Goal: Transaction & Acquisition: Purchase product/service

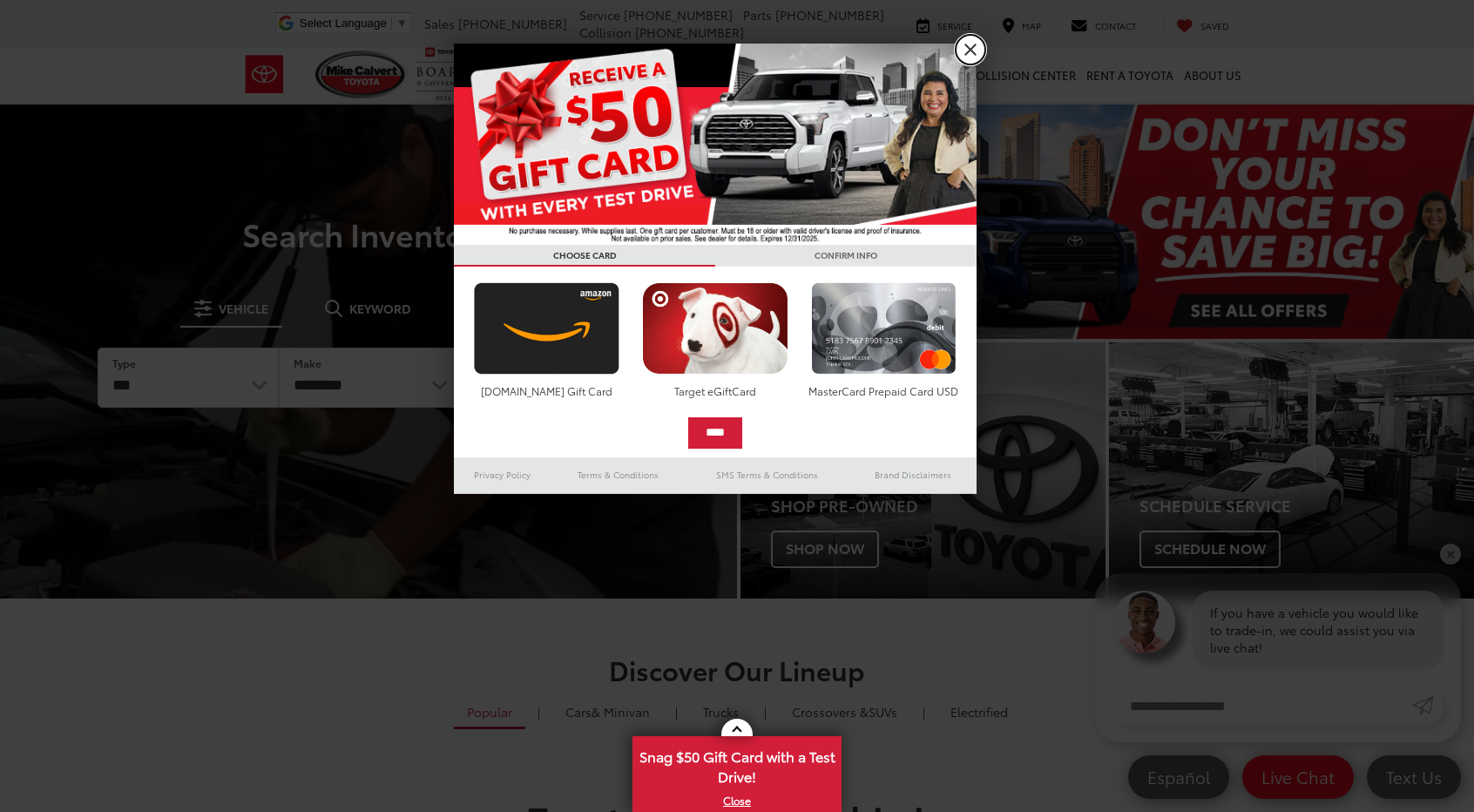
click at [971, 59] on link "X" at bounding box center [971, 50] width 29 height 29
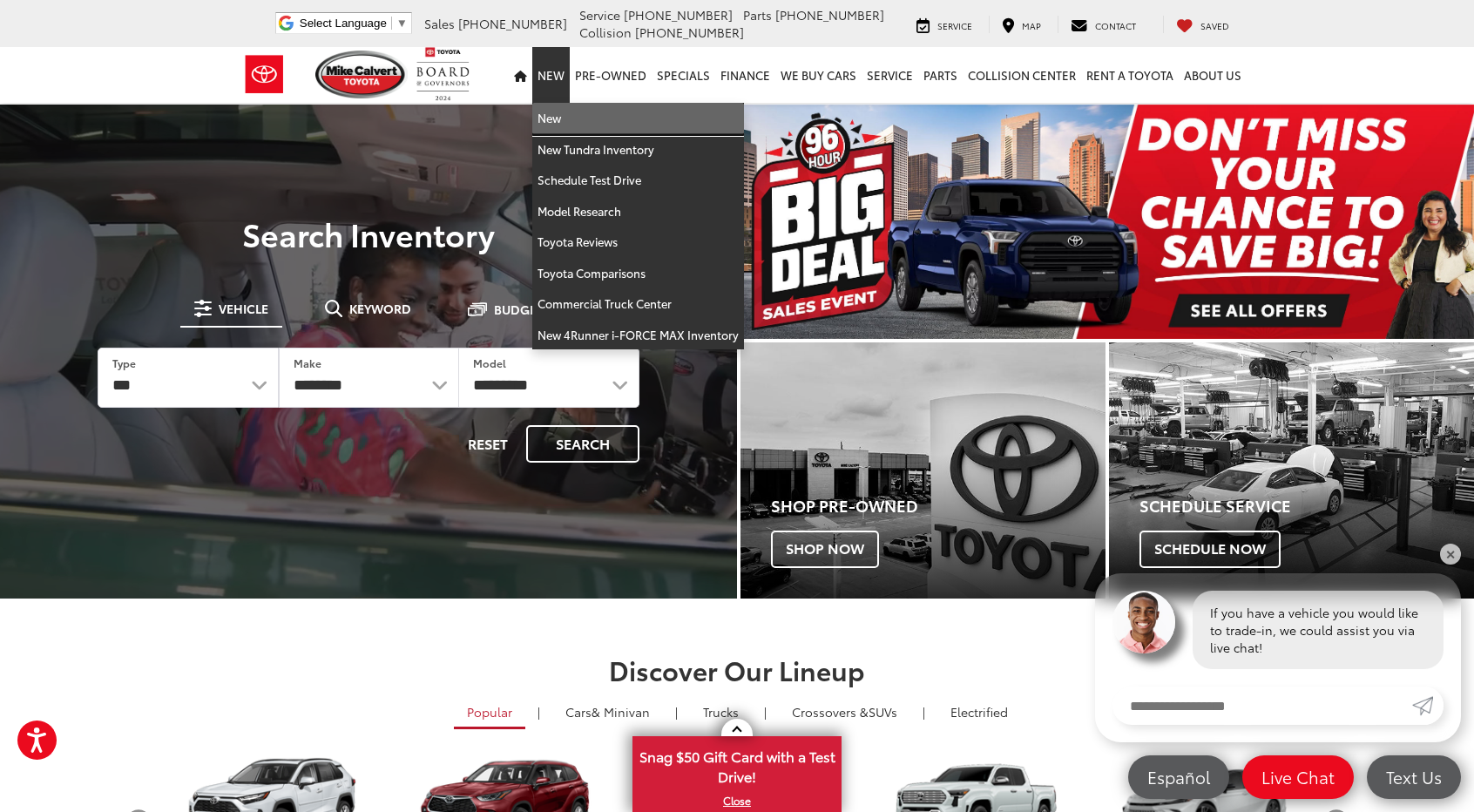
click at [581, 122] on link "New" at bounding box center [638, 118] width 212 height 31
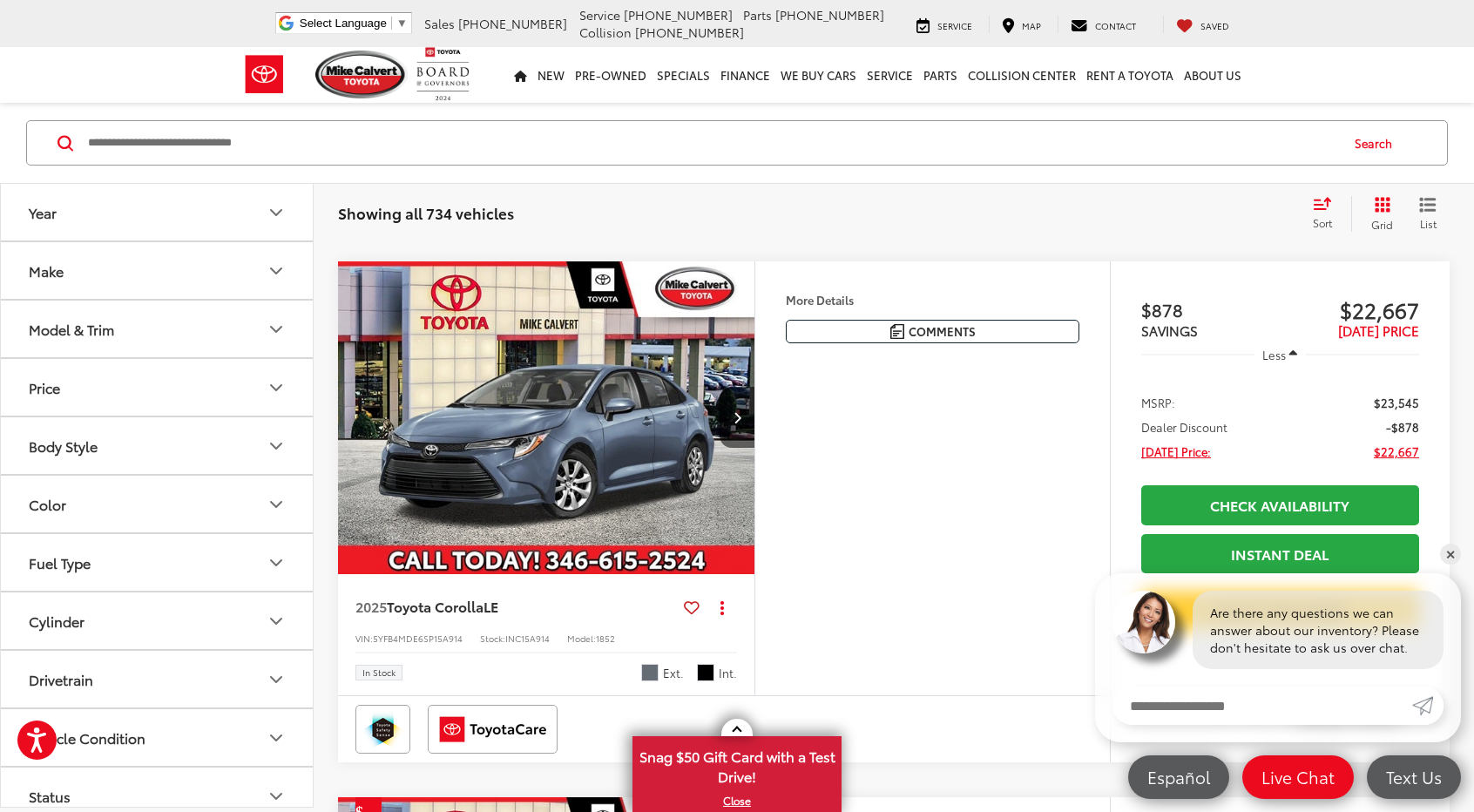
click at [222, 334] on button "Model & Trim" at bounding box center [157, 328] width 314 height 56
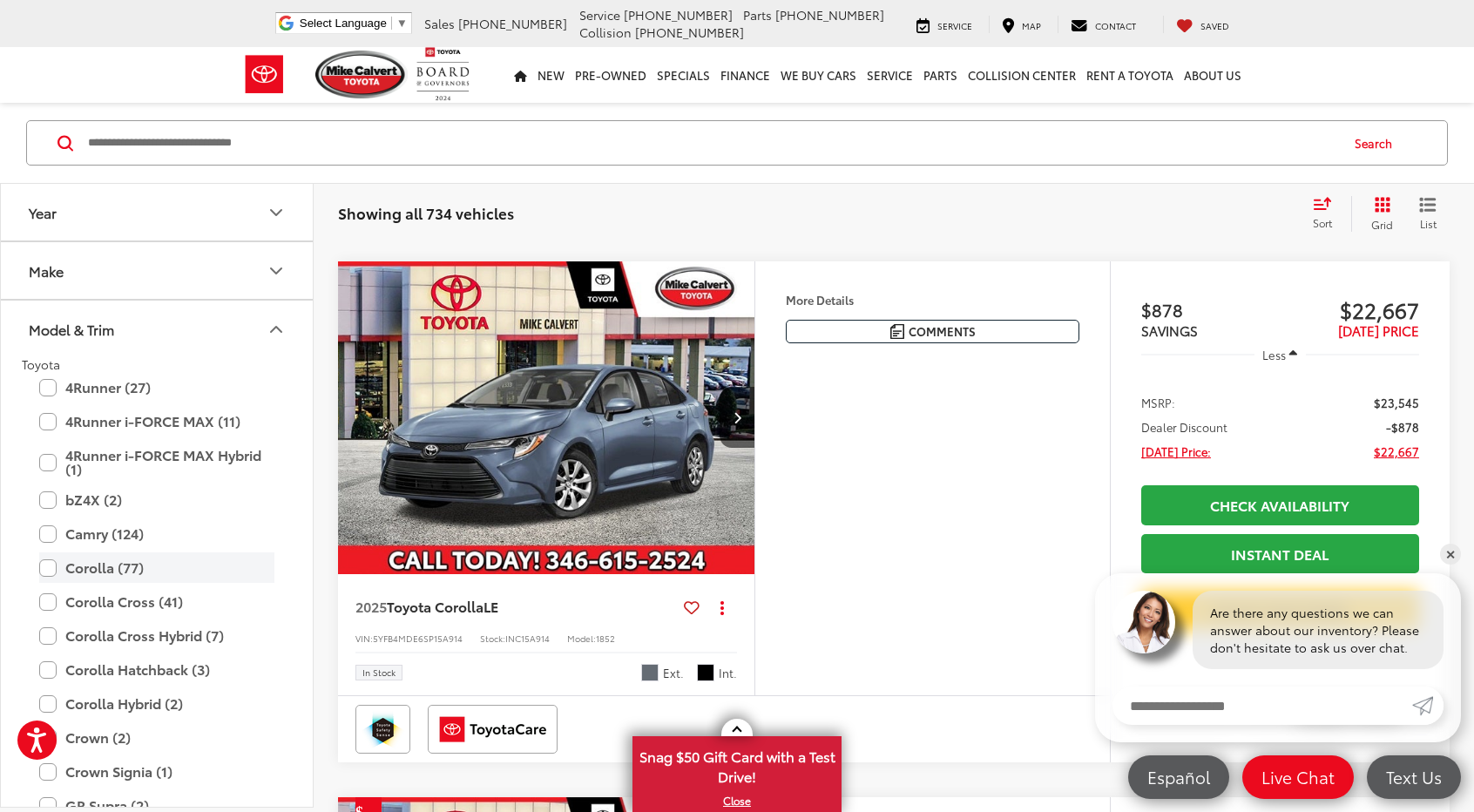
scroll to position [87, 0]
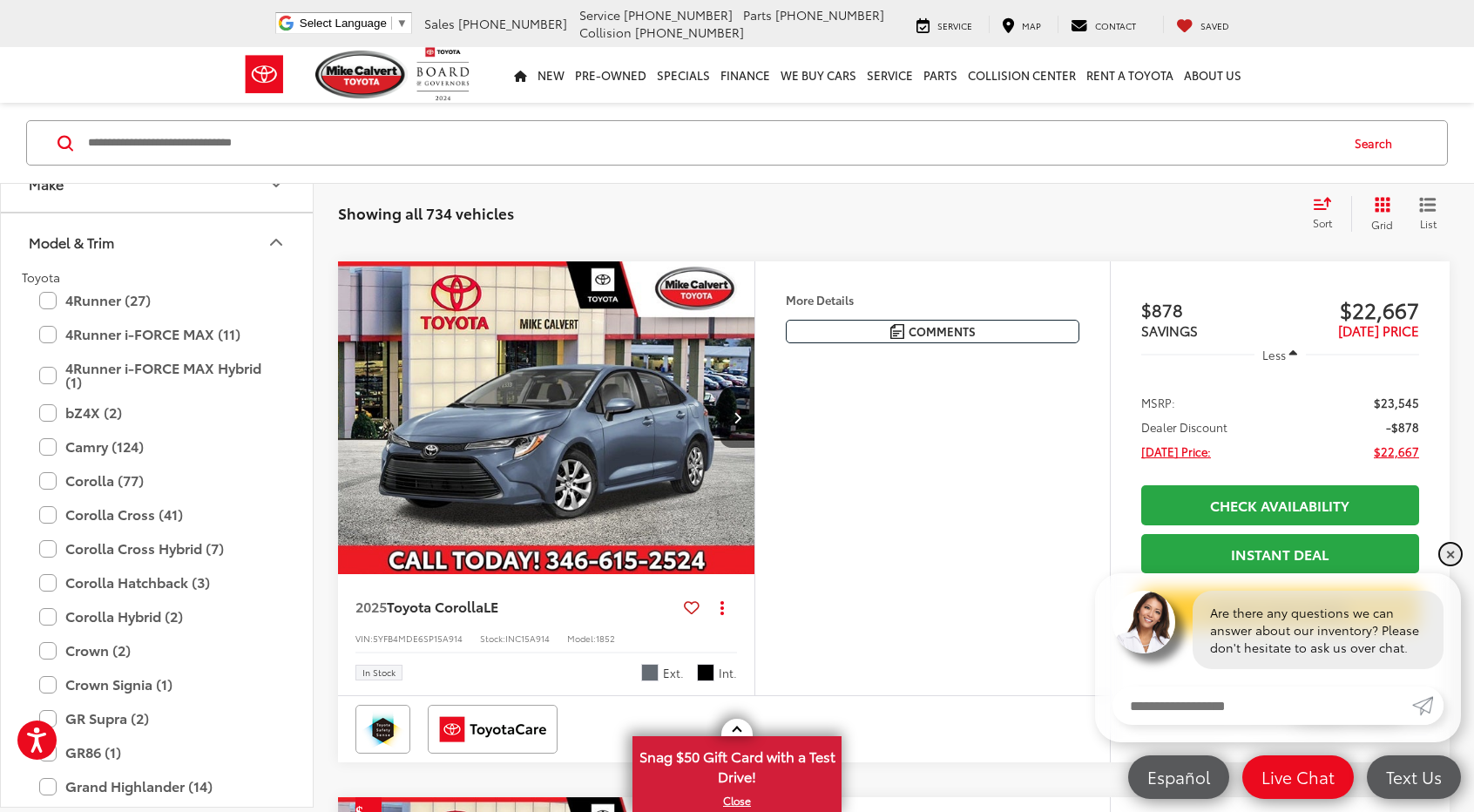
click at [1457, 551] on link "✕" at bounding box center [1451, 555] width 21 height 21
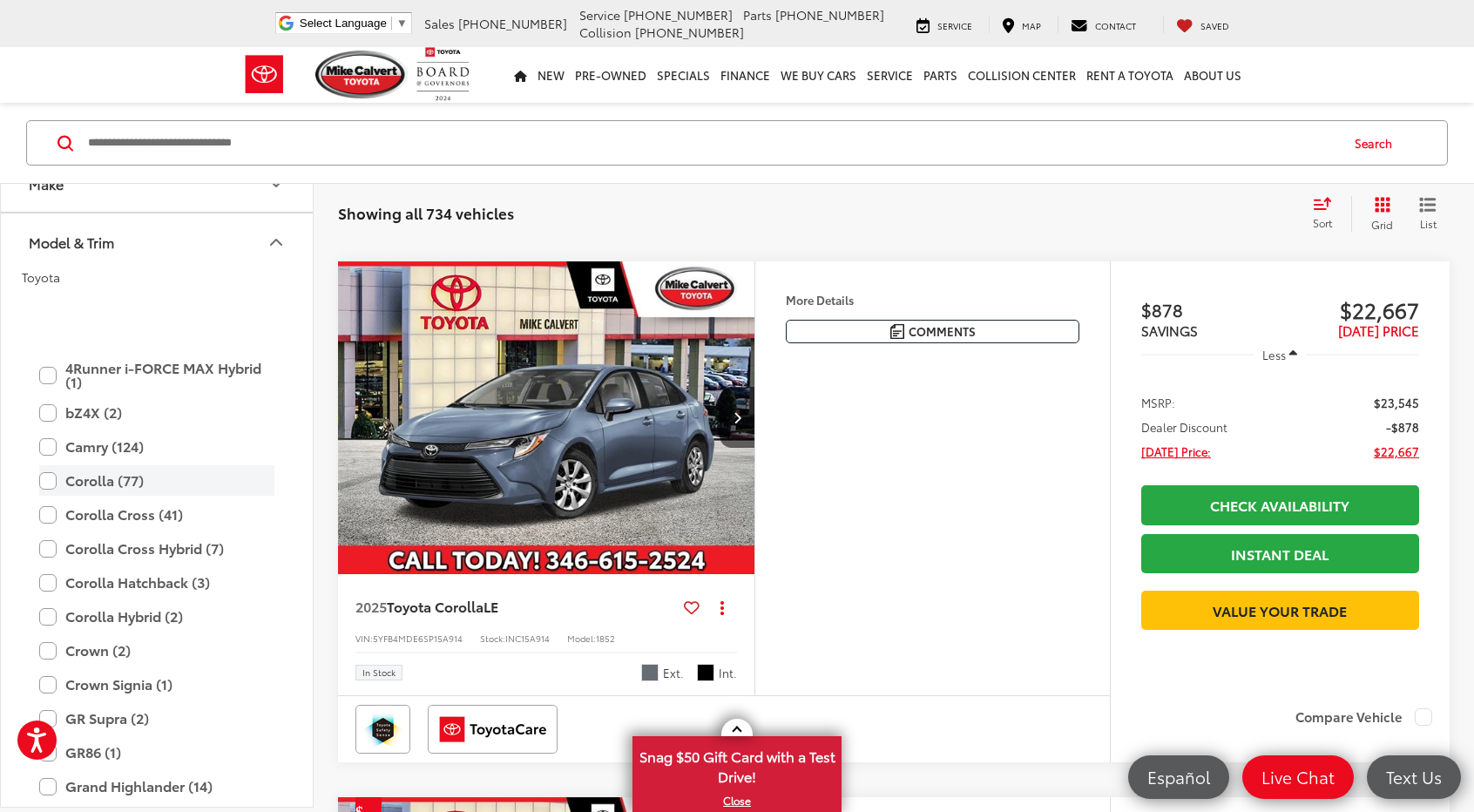
scroll to position [261, 0]
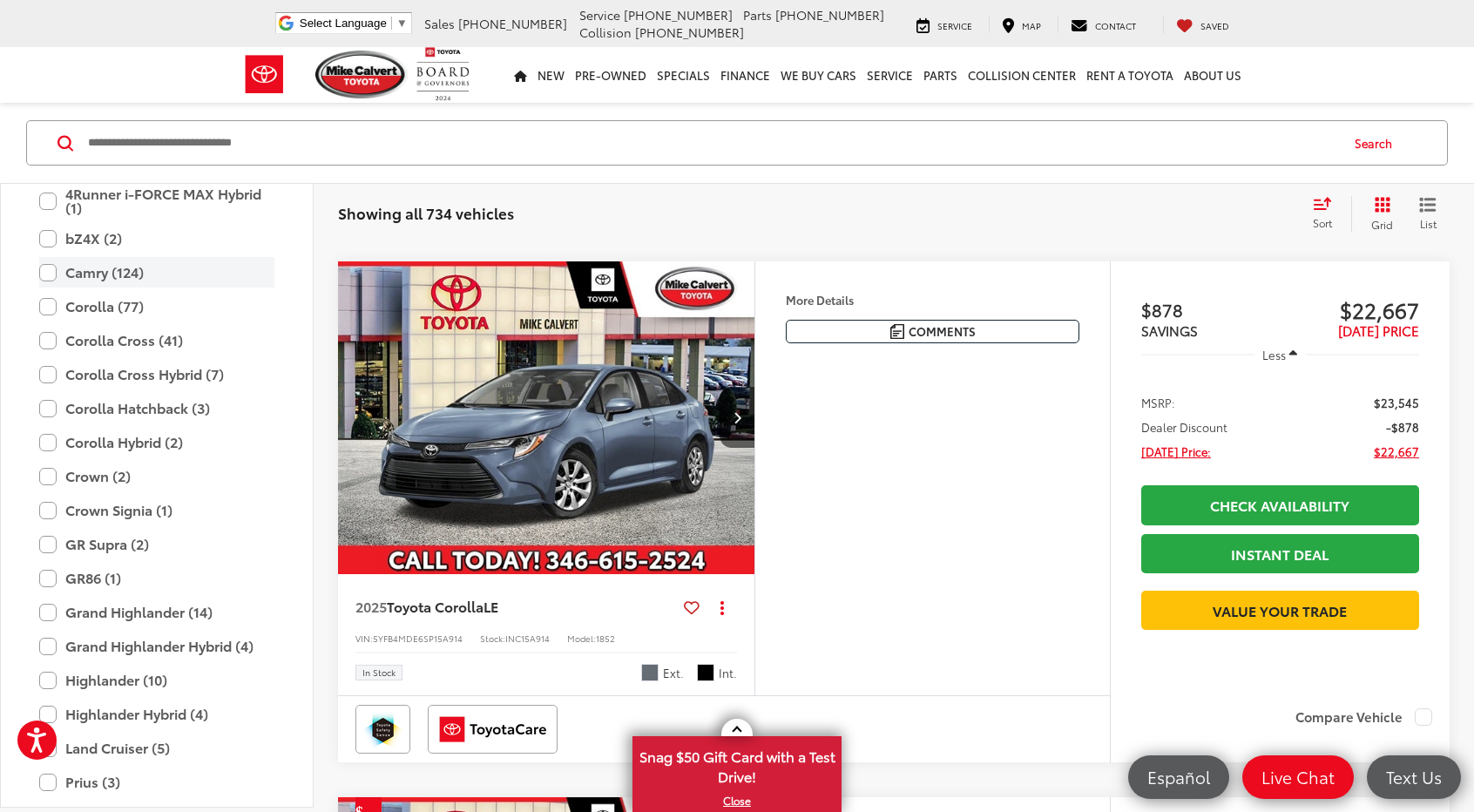
click at [57, 282] on label "Camry (124)" at bounding box center [156, 272] width 235 height 30
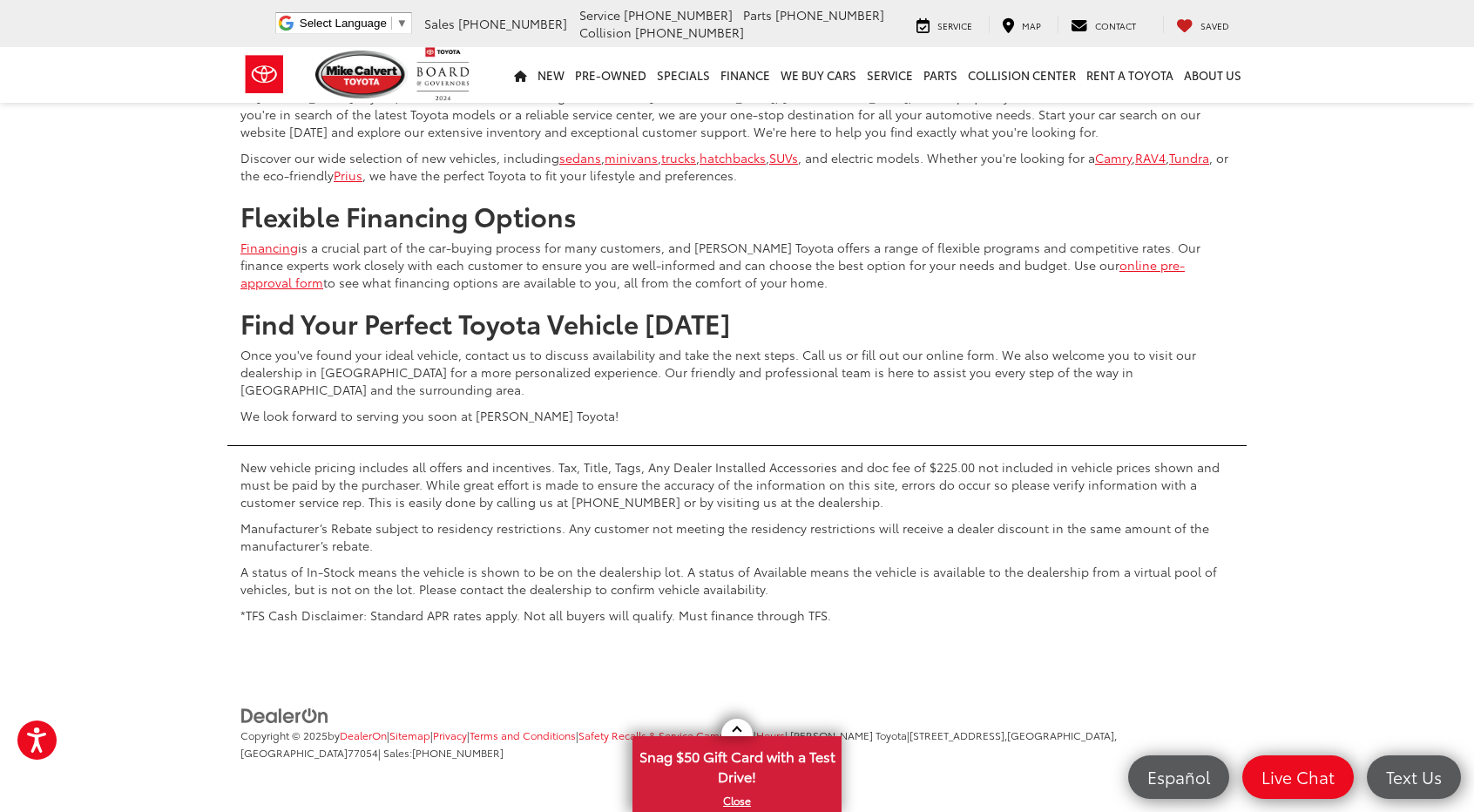
scroll to position [7229, 0]
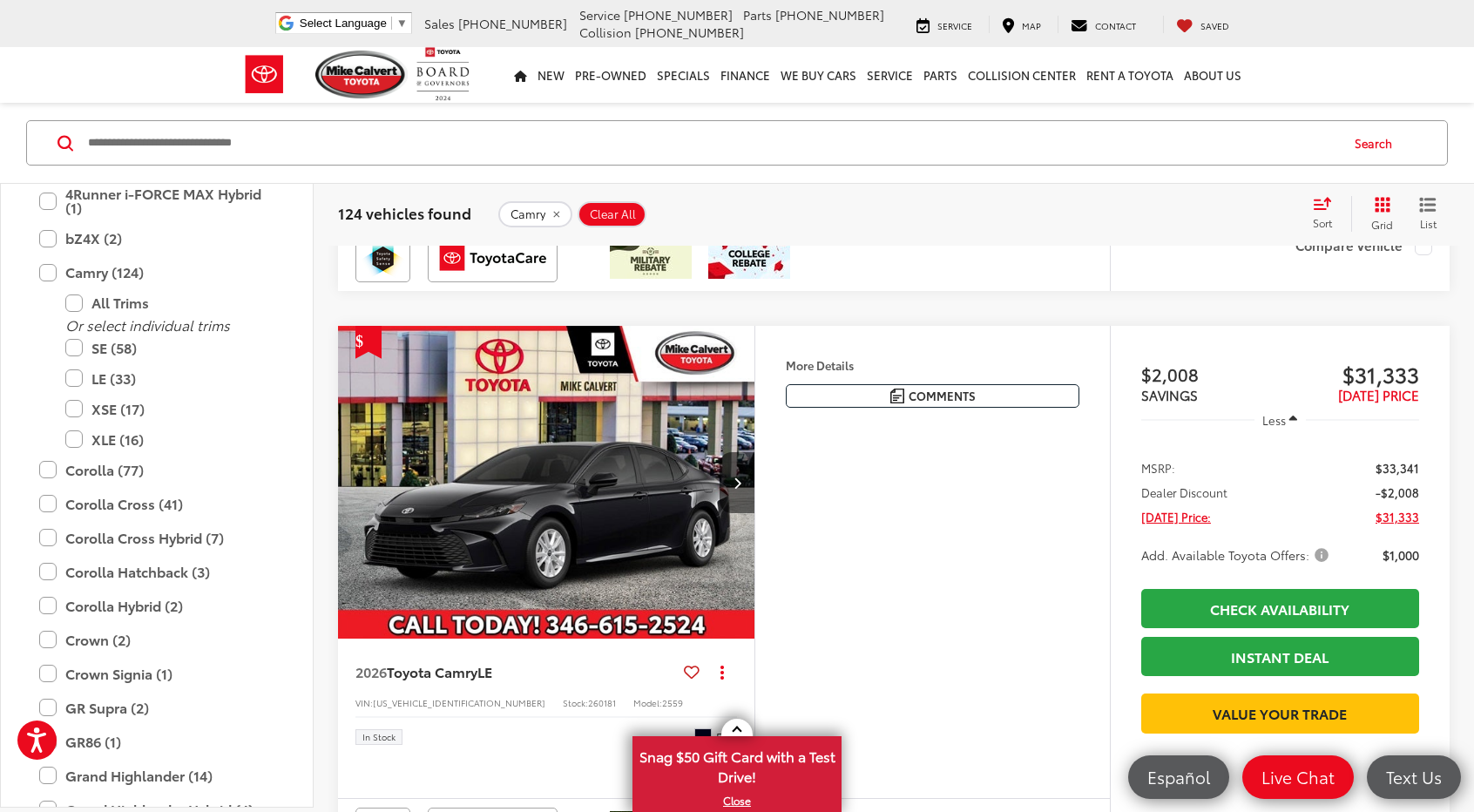
scroll to position [2263, 0]
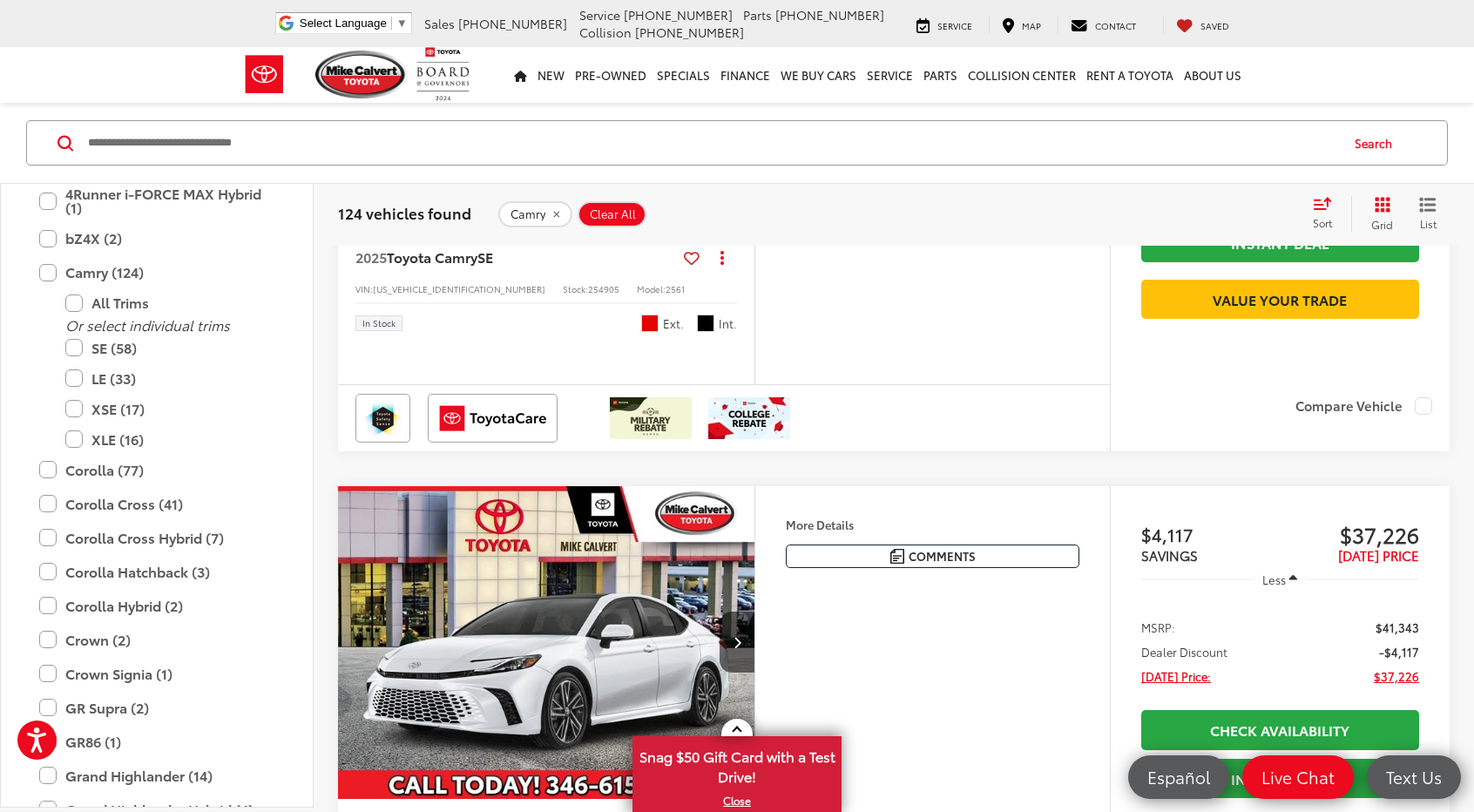
scroll to position [4702, 0]
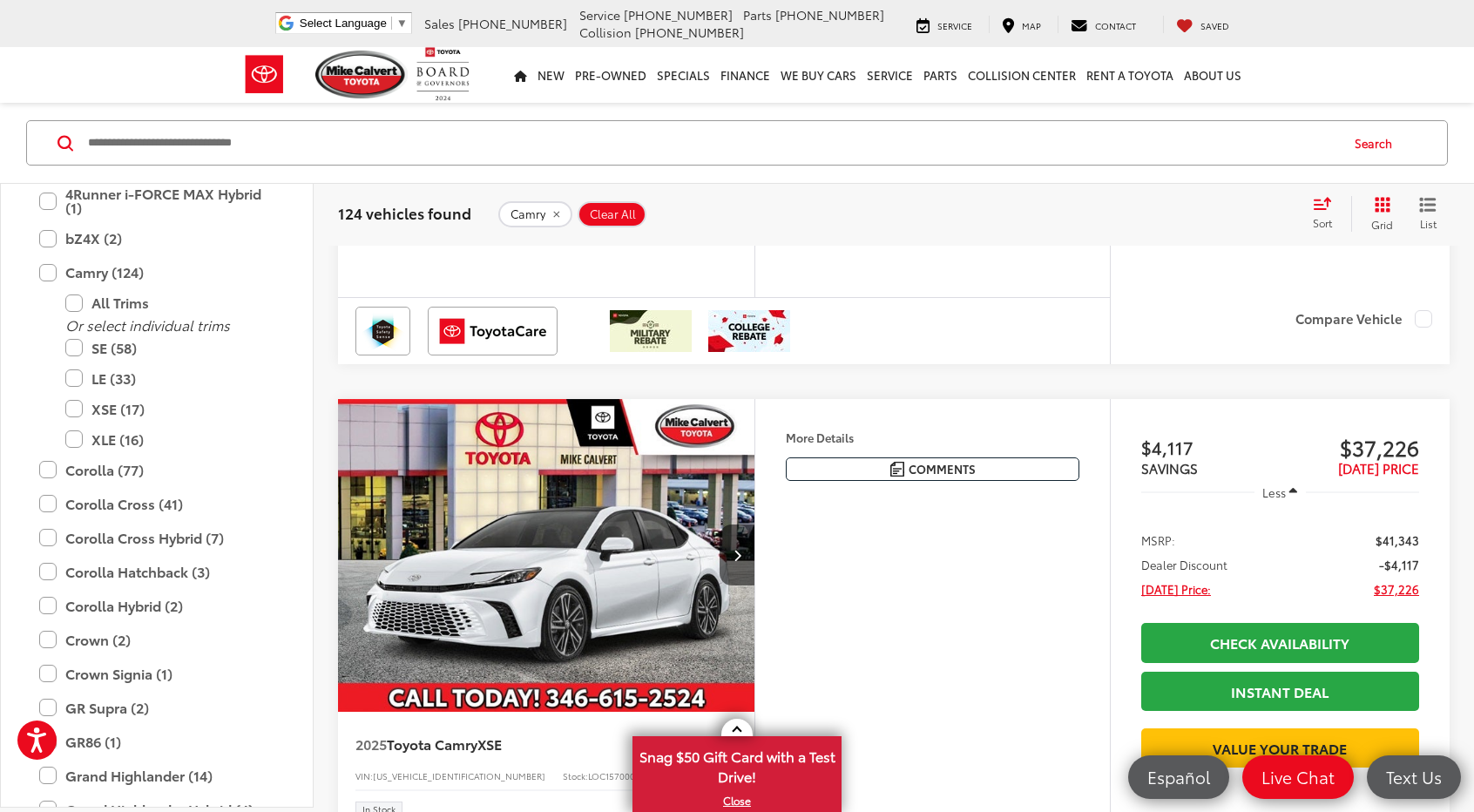
scroll to position [0, 2098]
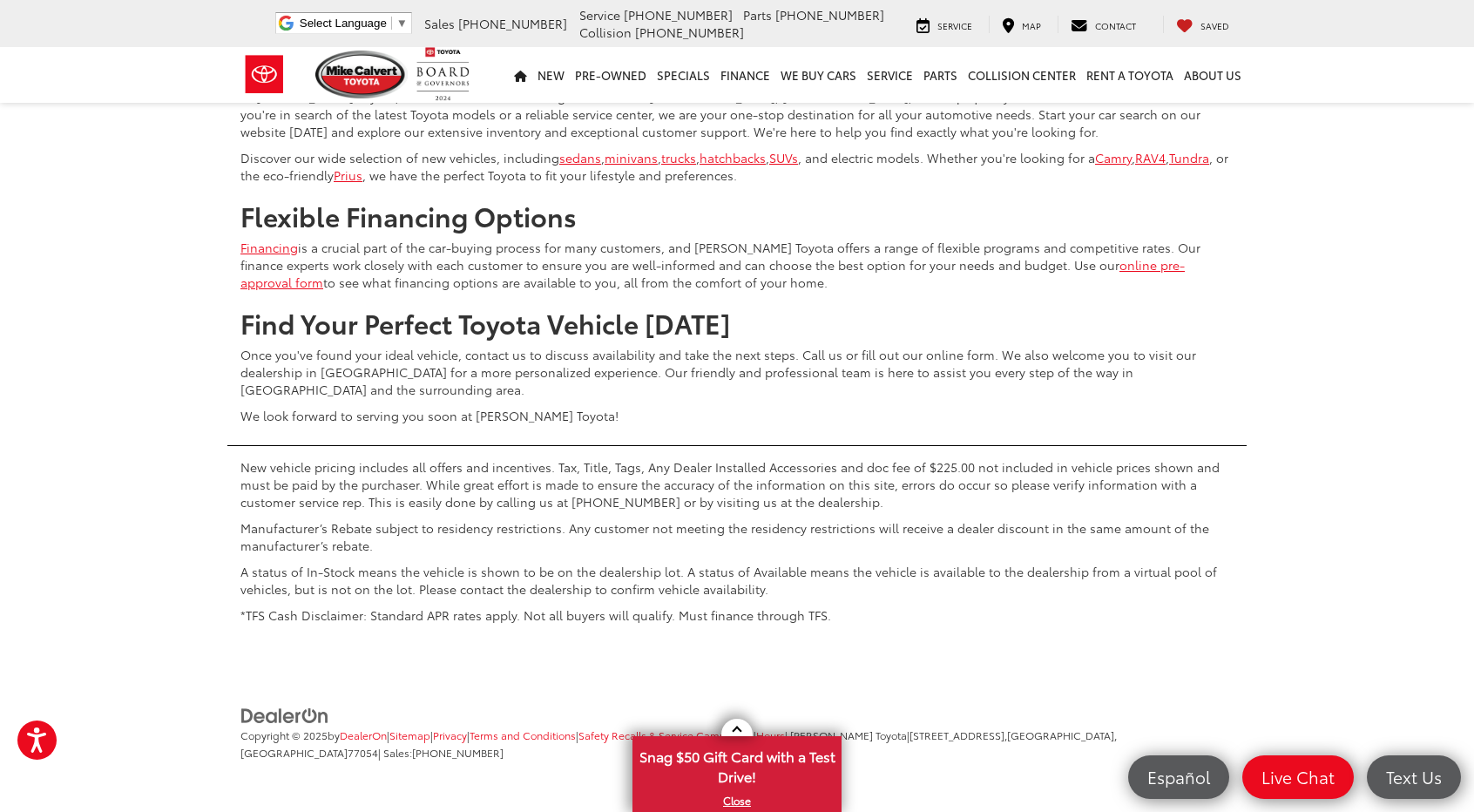
scroll to position [7605, 0]
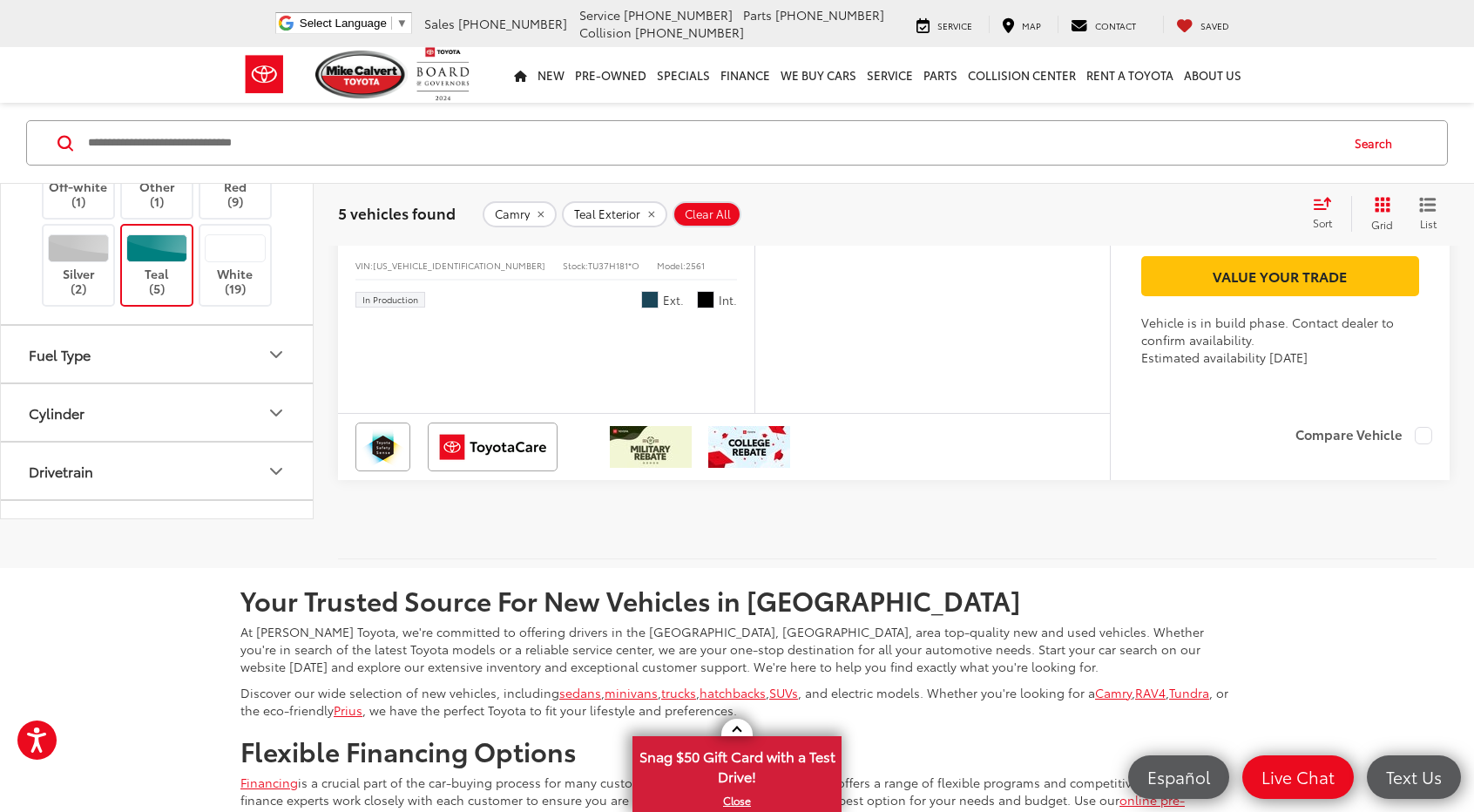
scroll to position [2960, 0]
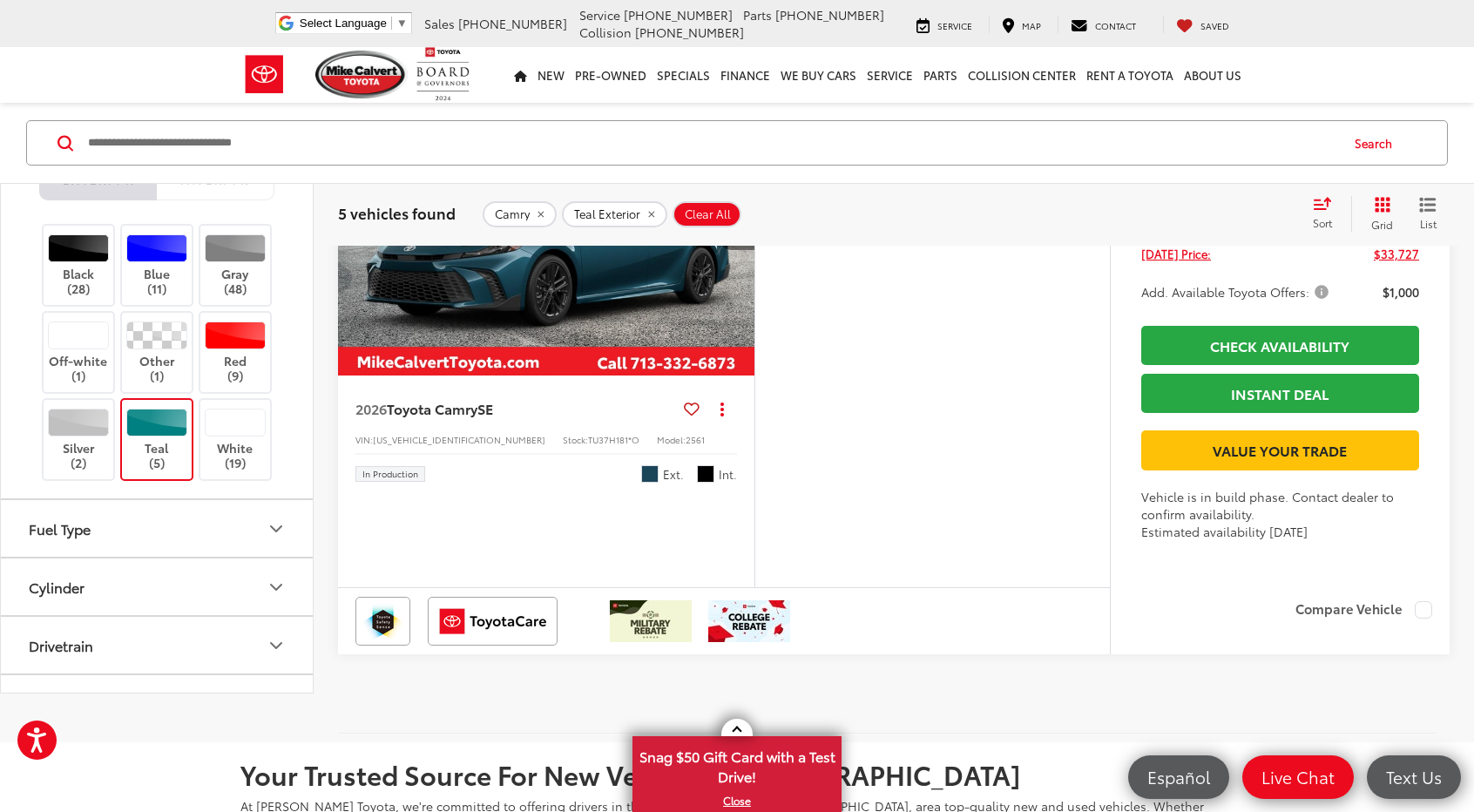
click at [730, 250] on button "Next image" at bounding box center [737, 220] width 35 height 61
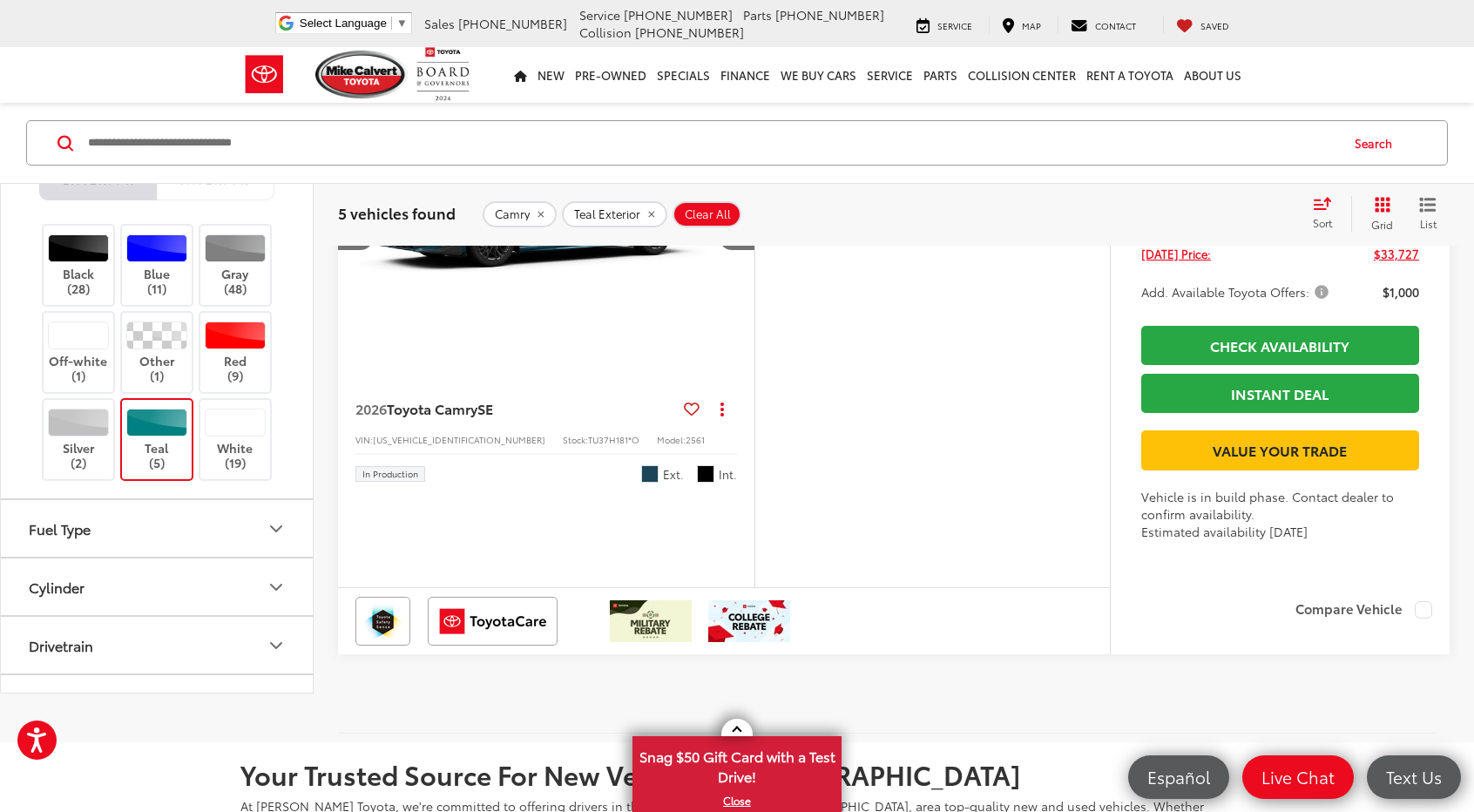
click at [651, 377] on img "2026 Toyota Camry SE 1" at bounding box center [546, 220] width 419 height 315
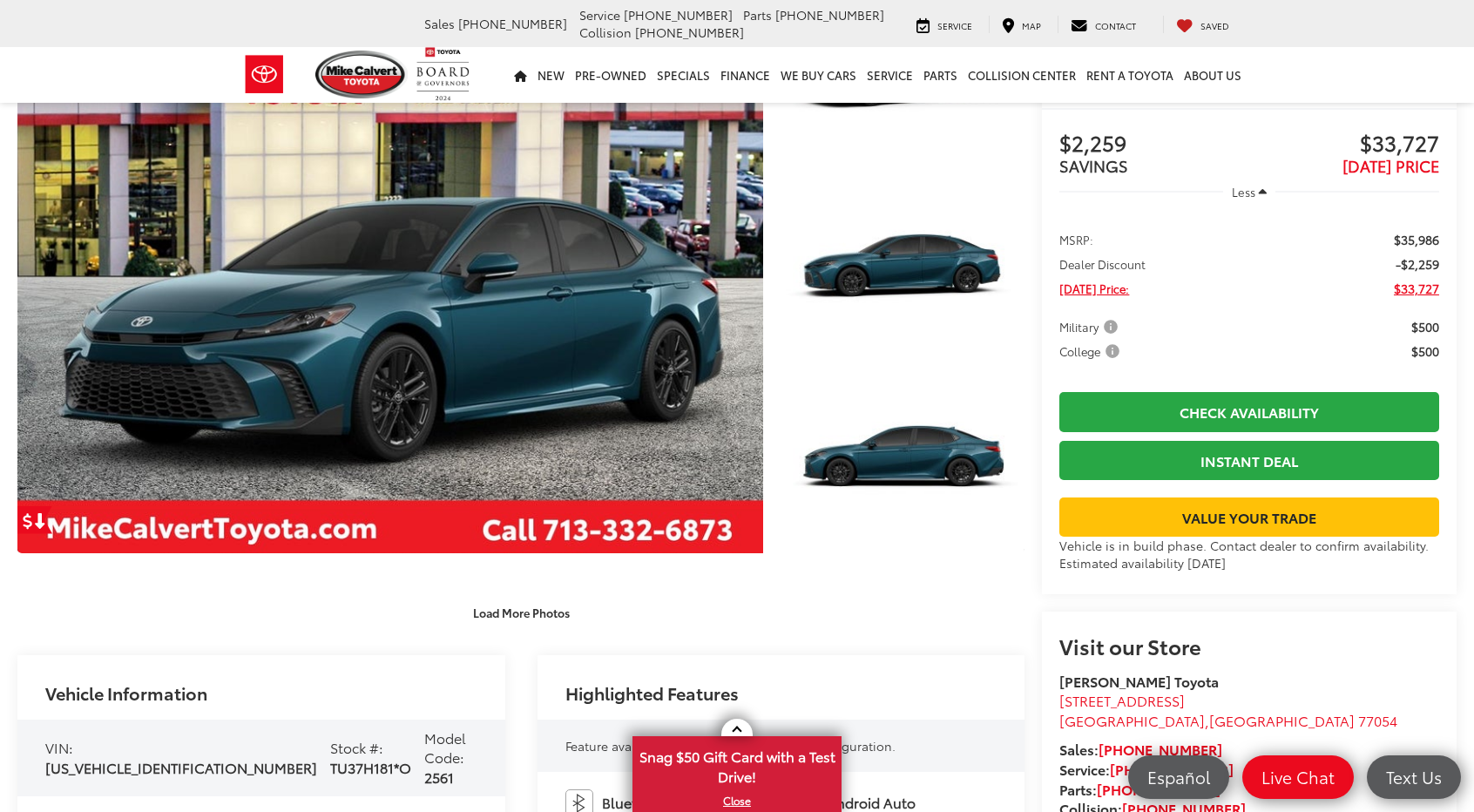
scroll to position [518, 0]
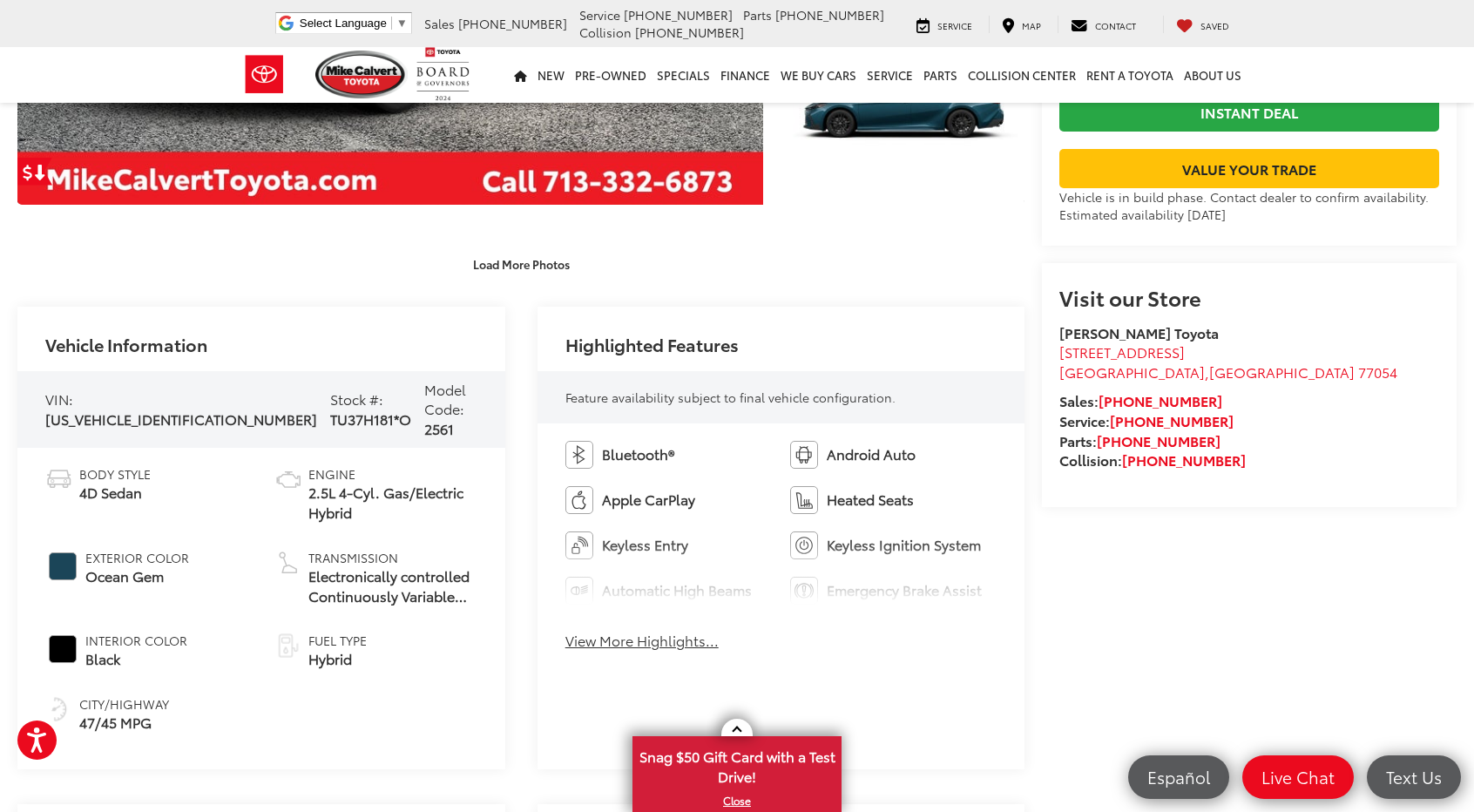
click at [650, 638] on button "View More Highlights..." at bounding box center [642, 640] width 154 height 20
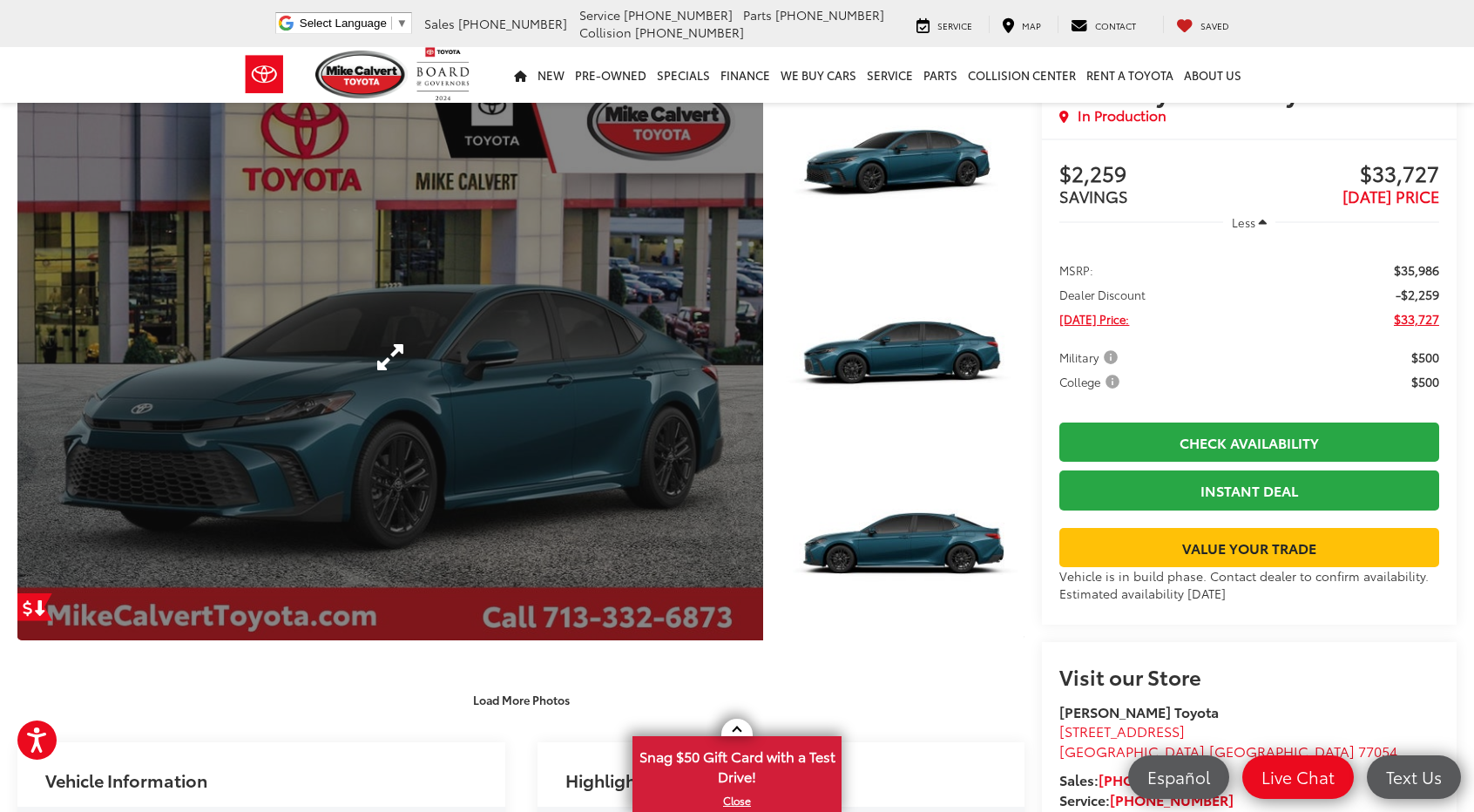
scroll to position [0, 0]
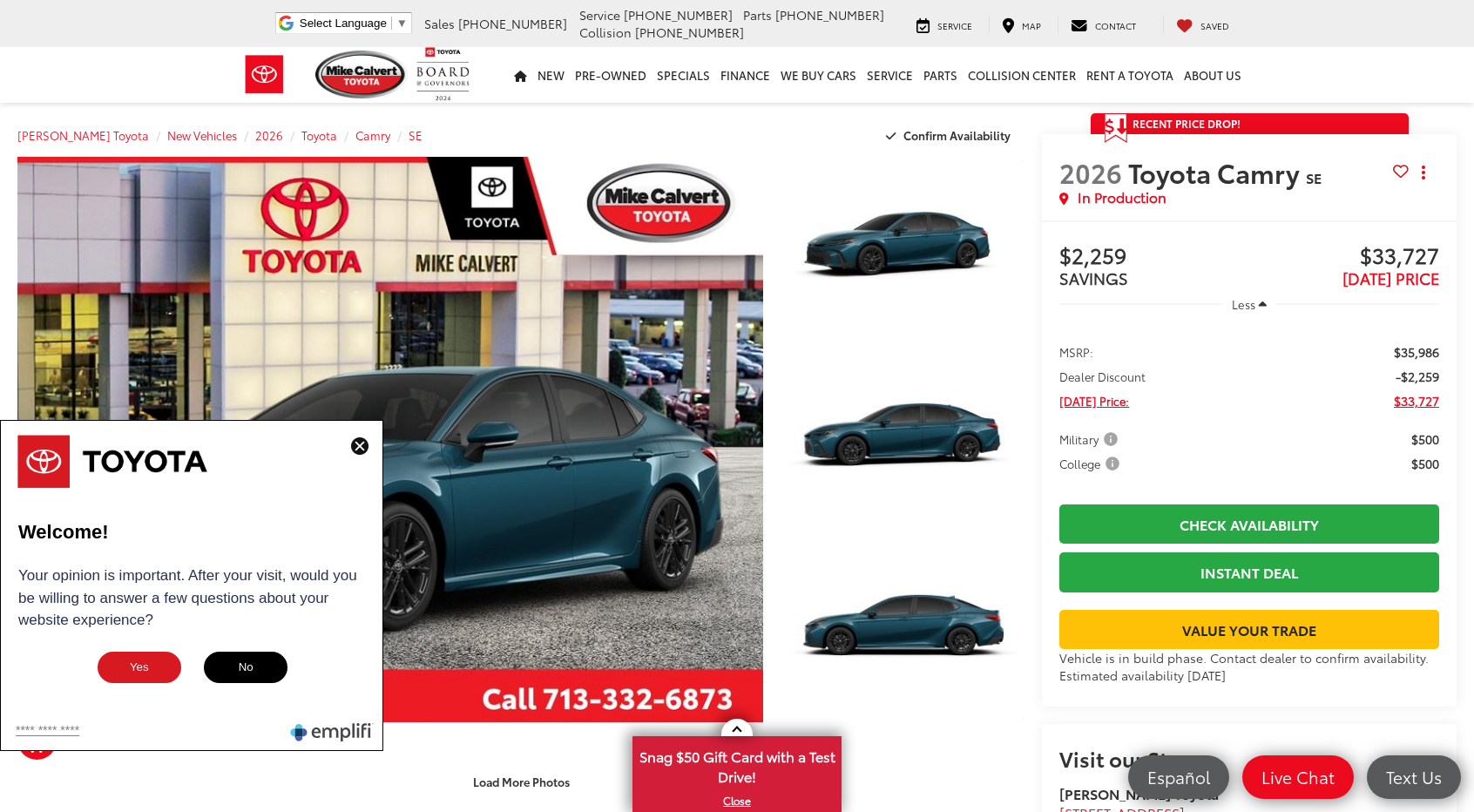
click at [359, 447] on img at bounding box center [360, 446] width 17 height 17
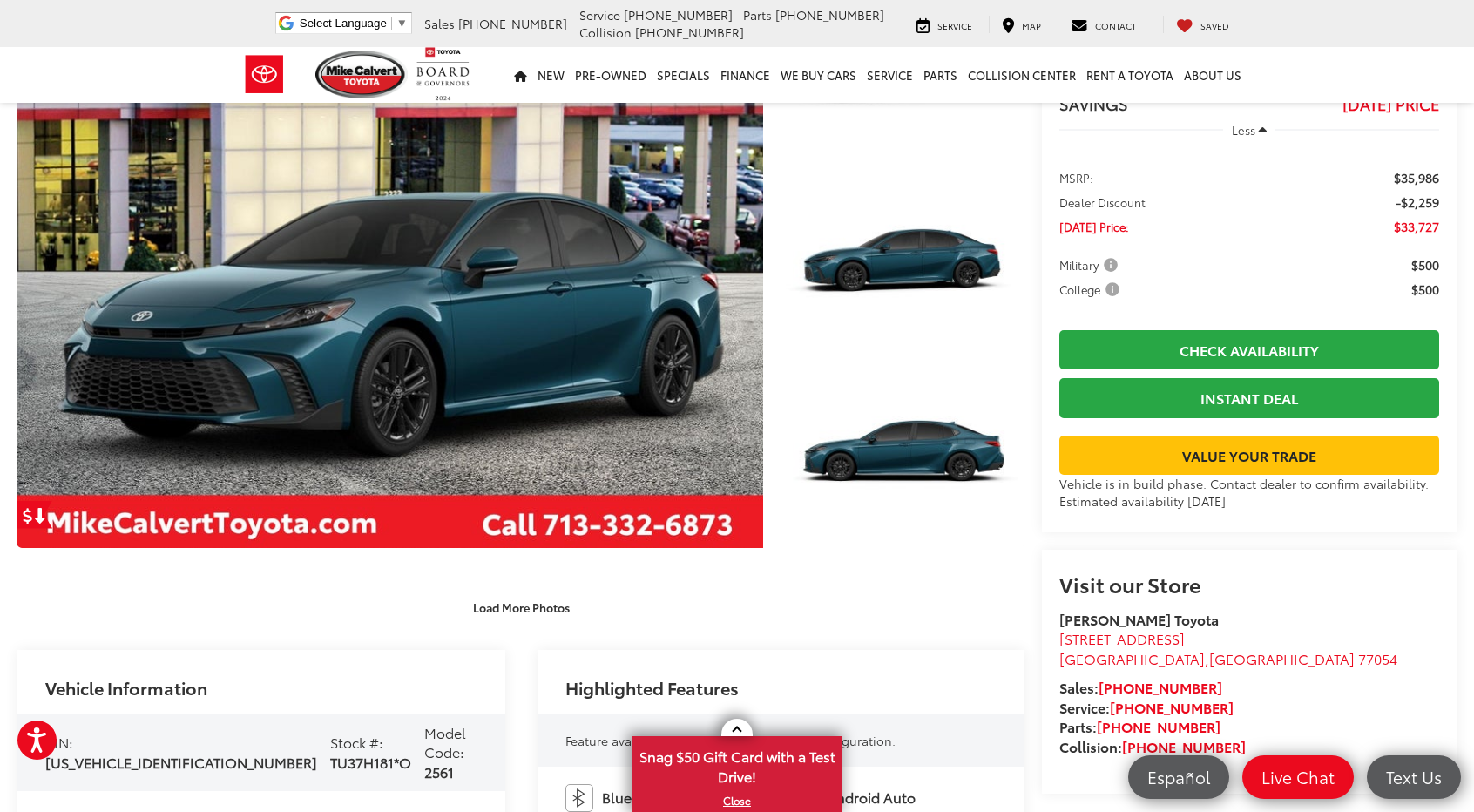
scroll to position [435, 0]
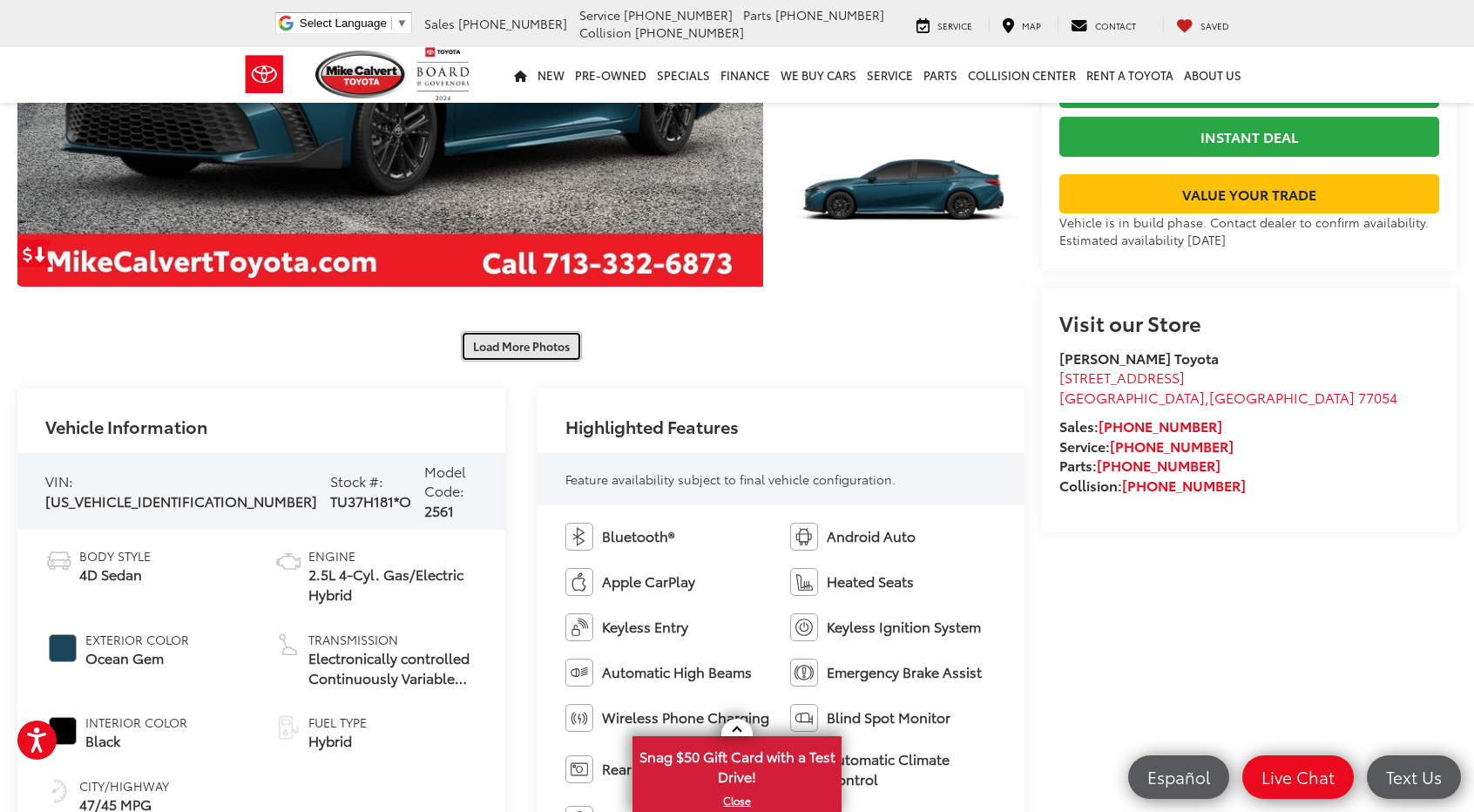
click at [556, 355] on button "Load More Photos" at bounding box center [521, 346] width 121 height 30
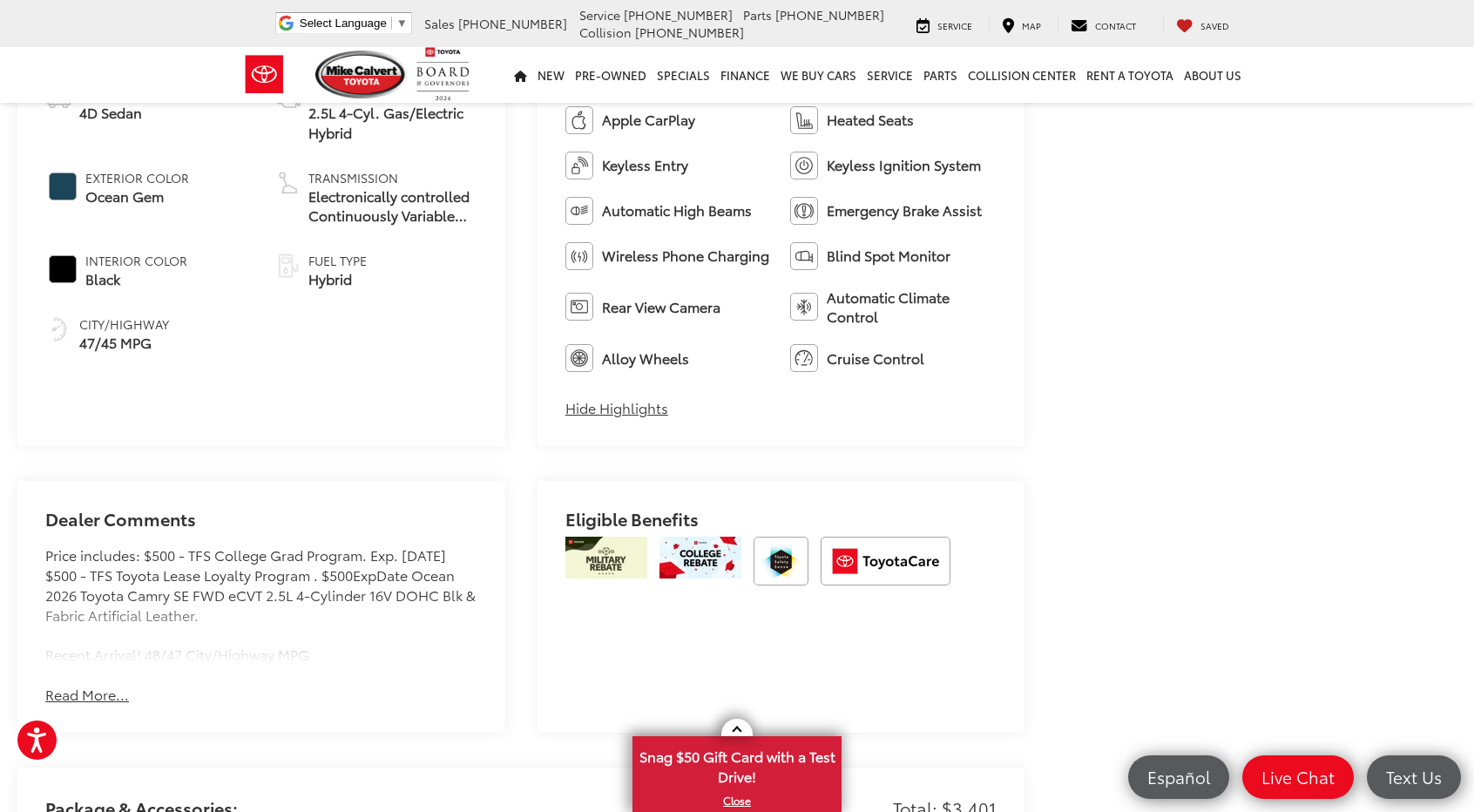
scroll to position [1742, 0]
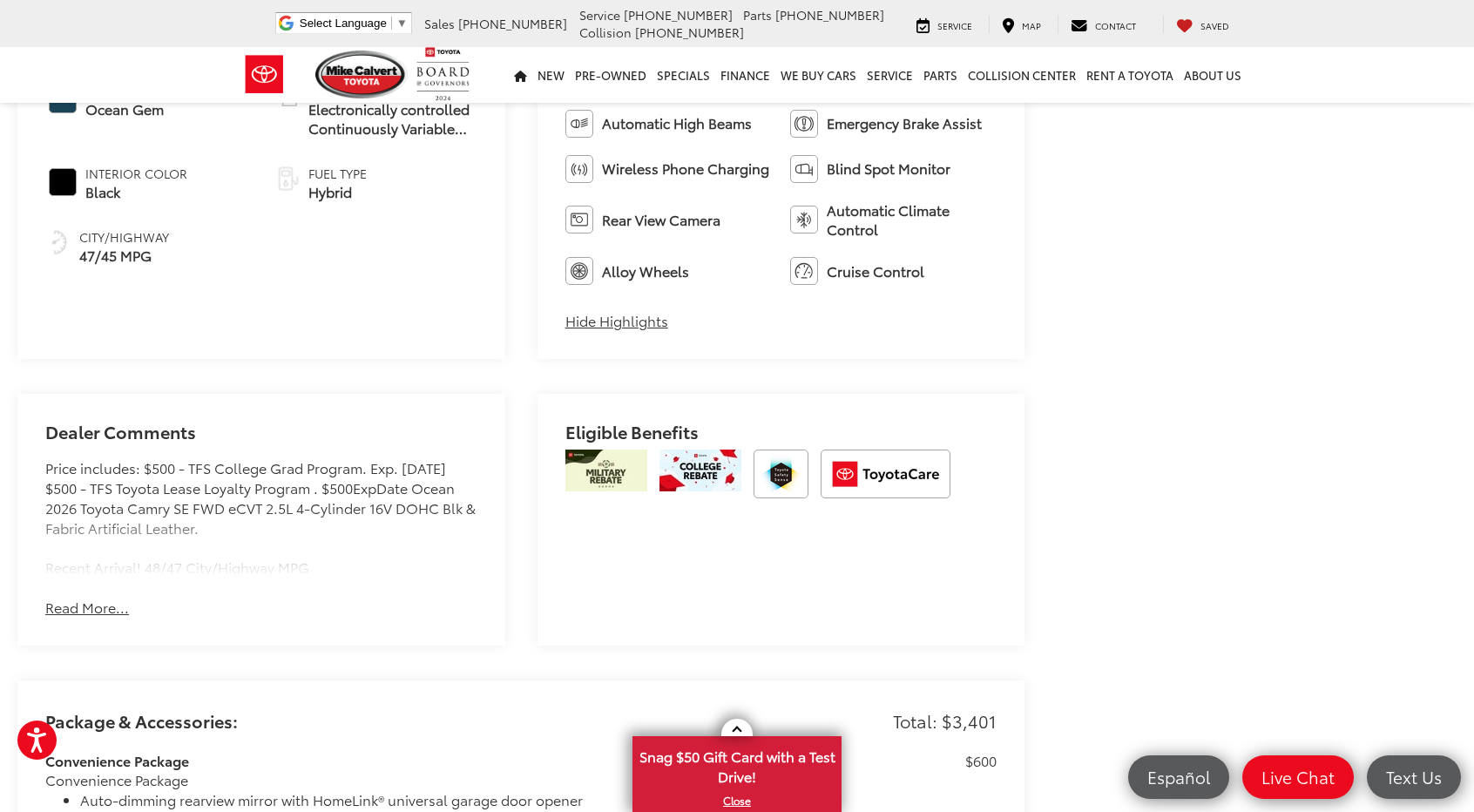
click at [105, 609] on button "Read More..." at bounding box center [87, 607] width 84 height 20
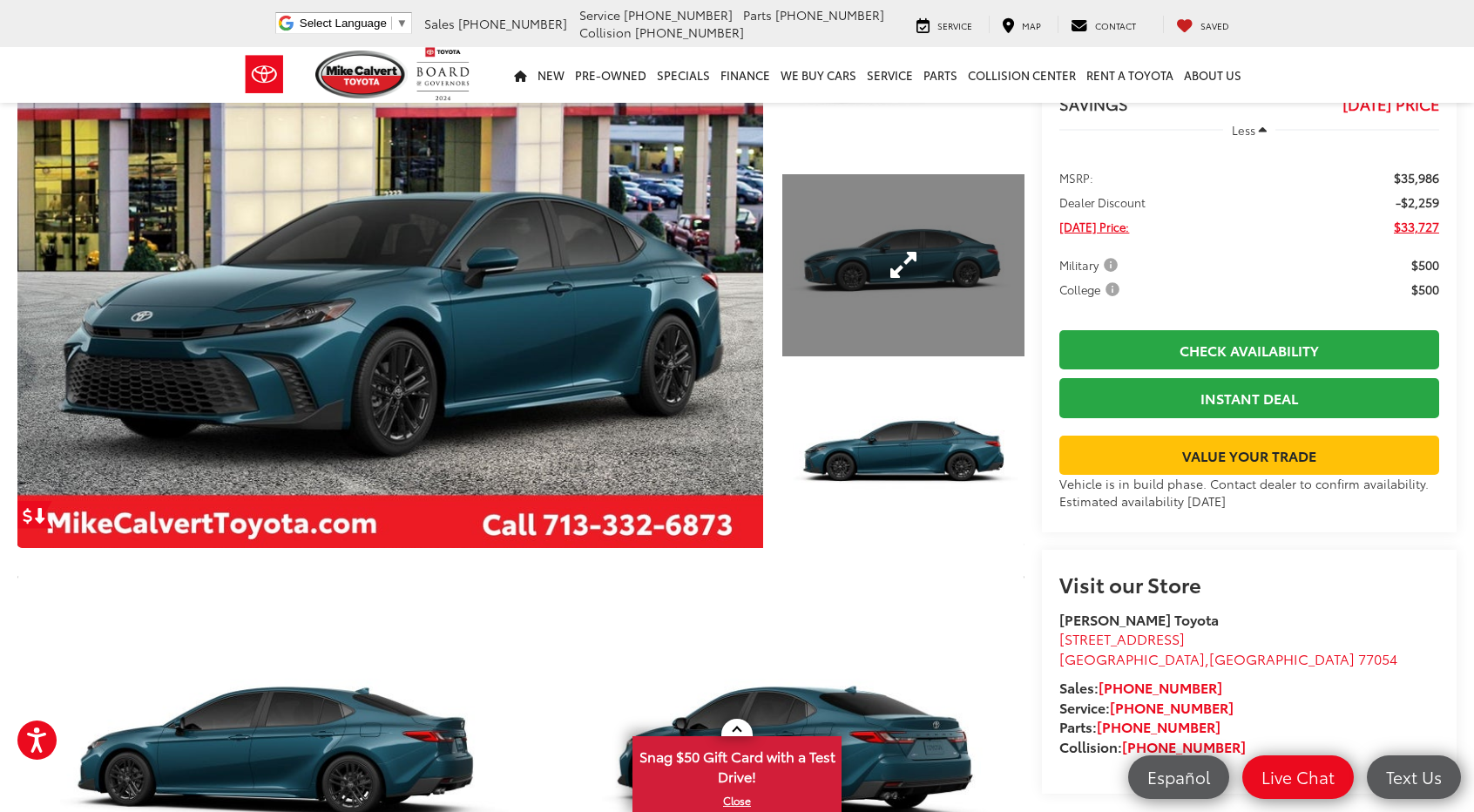
scroll to position [0, 0]
